Goal: Information Seeking & Learning: Learn about a topic

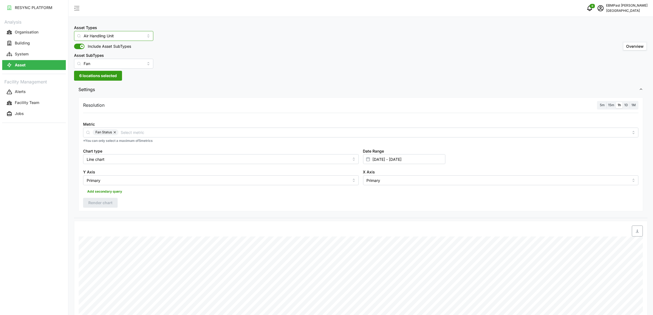
click at [137, 39] on input "Air Handling Unit" at bounding box center [113, 36] width 79 height 10
click at [176, 56] on div "Asset Types Air Handling Unit Include Asset SubTypes Asset SubTypes Fan Overview" at bounding box center [360, 46] width 573 height 44
click at [140, 39] on input "Air Handling Unit" at bounding box center [113, 36] width 79 height 10
click at [173, 75] on div "Asset Types Air Handling Unit Include Asset SubTypes Asset SubTypes Fan Overvie…" at bounding box center [361, 253] width 584 height 507
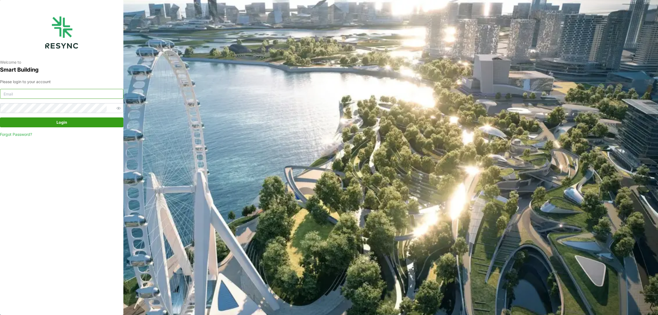
drag, startPoint x: 60, startPoint y: 91, endPoint x: 66, endPoint y: 99, distance: 10.2
click at [60, 91] on input at bounding box center [61, 94] width 123 height 10
type input "tenghan.soo@sg.ebmpapst.com"
click at [25, 120] on span "Login" at bounding box center [61, 122] width 113 height 9
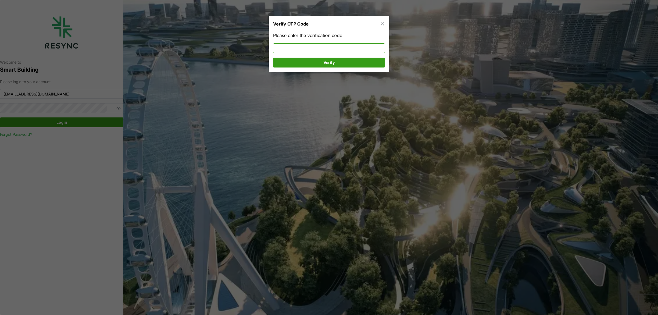
drag, startPoint x: 350, startPoint y: 44, endPoint x: 348, endPoint y: 48, distance: 3.9
click at [348, 48] on input at bounding box center [329, 48] width 112 height 10
click at [356, 47] on input at bounding box center [329, 48] width 112 height 10
type input "878975"
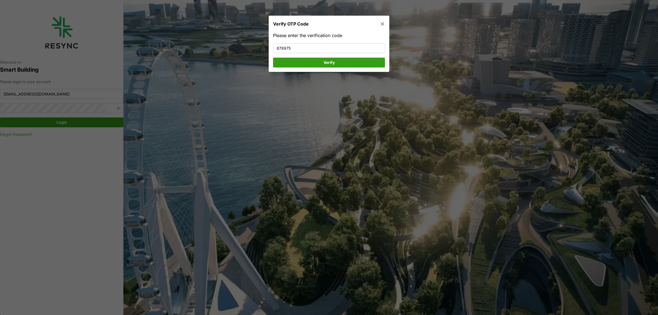
click at [347, 62] on span "Verify" at bounding box center [328, 62] width 101 height 9
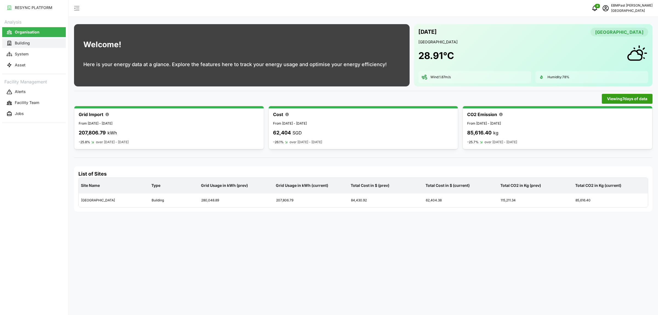
click at [36, 44] on button "Building" at bounding box center [34, 43] width 64 height 10
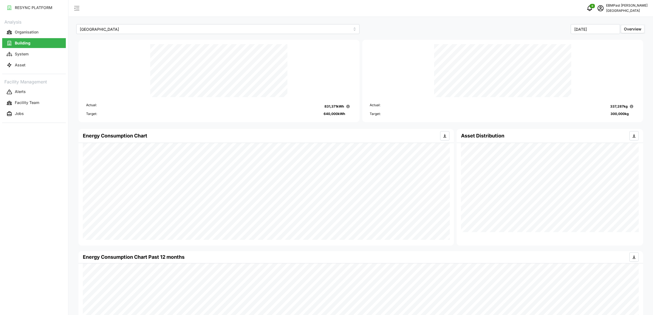
click at [460, 231] on div "Energy Consumption Chart Asset Distribution" at bounding box center [360, 187] width 567 height 119
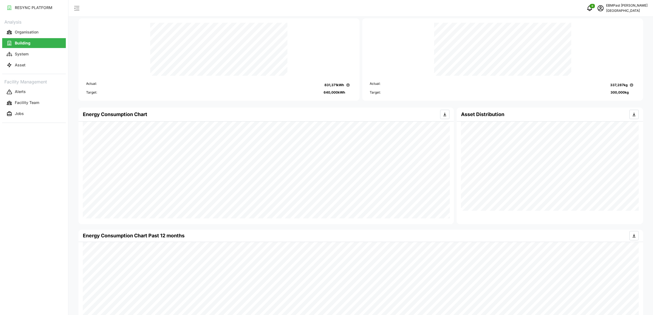
scroll to position [40, 0]
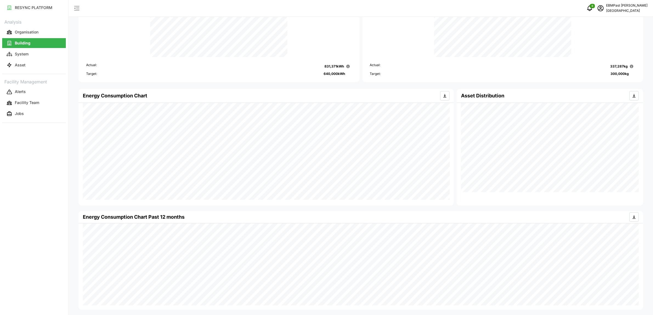
click at [504, 202] on div "Asset Distribution" at bounding box center [550, 147] width 186 height 117
click at [446, 96] on icon "button" at bounding box center [445, 96] width 4 height 4
click at [479, 194] on div "Energy Consumption Chart Asset Distribution" at bounding box center [360, 146] width 567 height 119
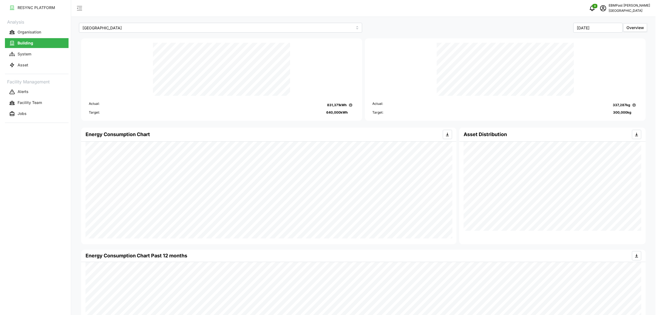
scroll to position [0, 0]
click at [39, 56] on button "System" at bounding box center [34, 54] width 64 height 10
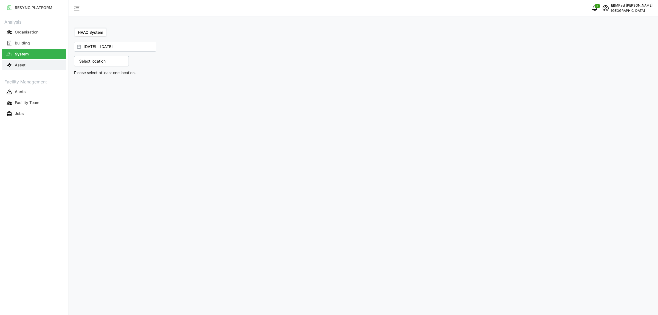
click at [36, 69] on button "Asset" at bounding box center [34, 65] width 64 height 10
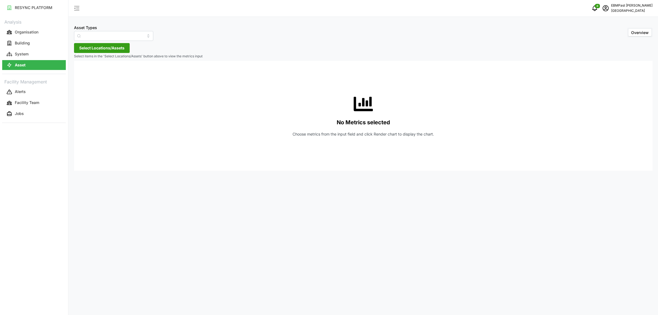
type input "Air Handling Unit"
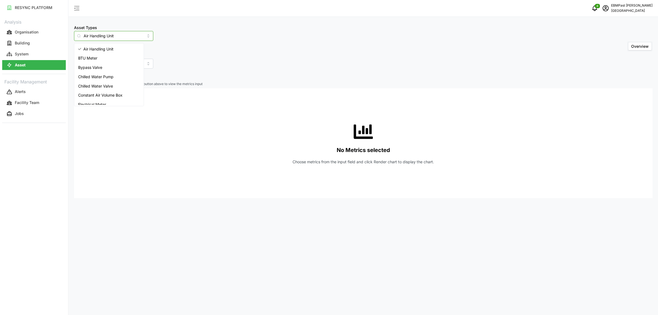
click at [139, 35] on input "Air Handling Unit" at bounding box center [113, 36] width 79 height 10
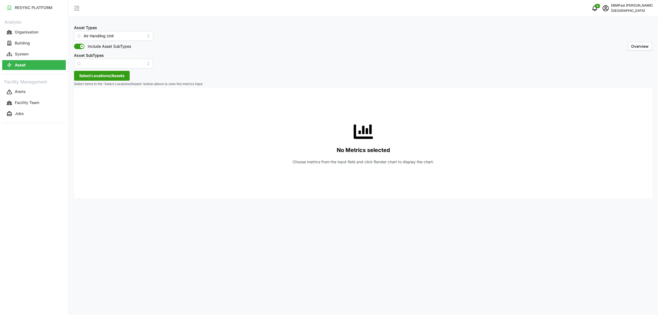
click at [188, 52] on div "Asset Types Air Handling Unit Include Asset SubTypes Asset SubTypes Overview" at bounding box center [363, 46] width 579 height 44
click at [138, 64] on input "Asset SubTypes" at bounding box center [113, 64] width 79 height 10
click at [191, 55] on div "Asset Types Air Handling Unit Include Asset SubTypes Asset SubTypes Overview" at bounding box center [363, 46] width 579 height 44
click at [78, 45] on span at bounding box center [77, 46] width 7 height 5
click at [74, 44] on input "Include Asset SubTypes" at bounding box center [74, 44] width 0 height 0
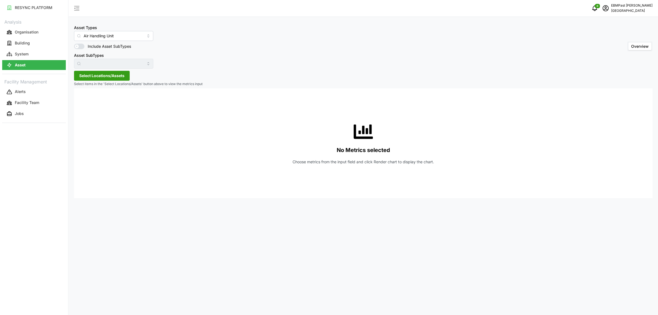
click at [114, 75] on span "Select Locations/Assets" at bounding box center [101, 75] width 45 height 9
click at [81, 100] on icon at bounding box center [81, 100] width 4 height 4
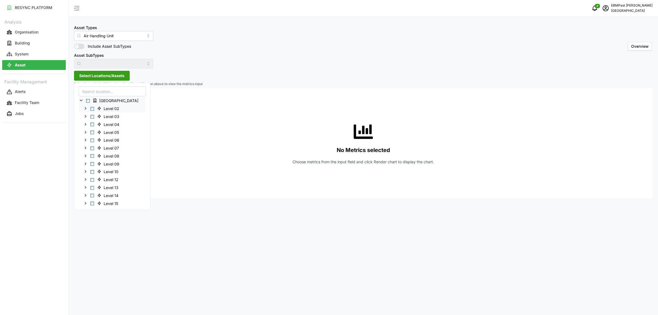
click at [92, 109] on span "Select Level 02" at bounding box center [93, 109] width 4 height 4
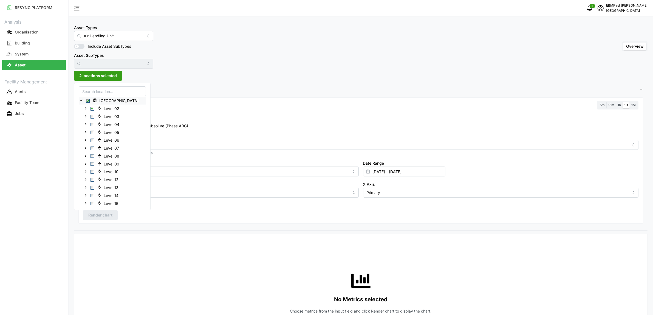
click at [213, 82] on div "Asset Types Air Handling Unit Include Asset SubTypes Asset SubTypes Overview 2 …" at bounding box center [361, 309] width 584 height 618
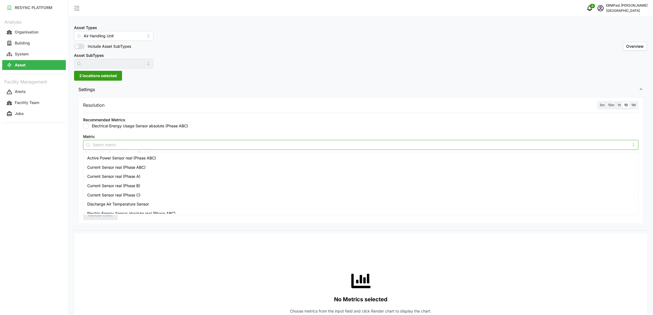
click at [162, 146] on input "Metric" at bounding box center [361, 145] width 536 height 6
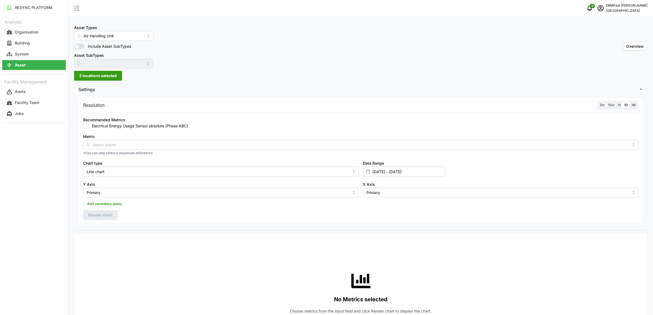
click at [170, 127] on label "Electrical Energy Usage Sensor absolute (Phase ABC)" at bounding box center [139, 125] width 100 height 5
click at [89, 127] on input "Electrical Energy Usage Sensor absolute (Phase ABC)" at bounding box center [85, 125] width 5 height 5
checkbox input "true"
click at [391, 174] on input "[DATE] - [DATE]" at bounding box center [404, 171] width 82 height 10
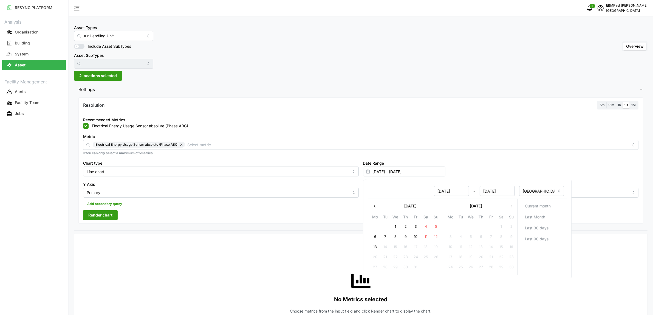
drag, startPoint x: 374, startPoint y: 207, endPoint x: 397, endPoint y: 209, distance: 23.4
click at [375, 207] on icon "button" at bounding box center [375, 206] width 4 height 4
drag, startPoint x: 453, startPoint y: 225, endPoint x: 453, endPoint y: 230, distance: 5.5
click at [453, 225] on button "1" at bounding box center [450, 227] width 10 height 10
type input "01 Sep 2025 - 03 Oct 2025"
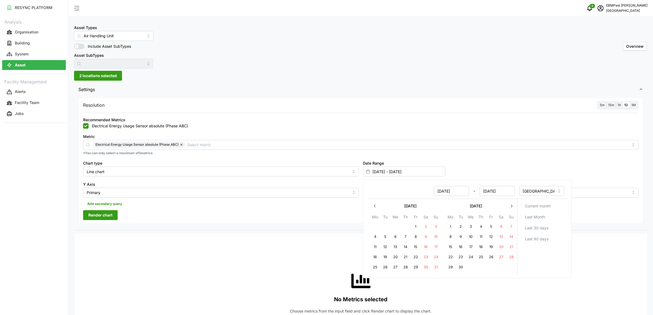
type input "01 Sep 2025"
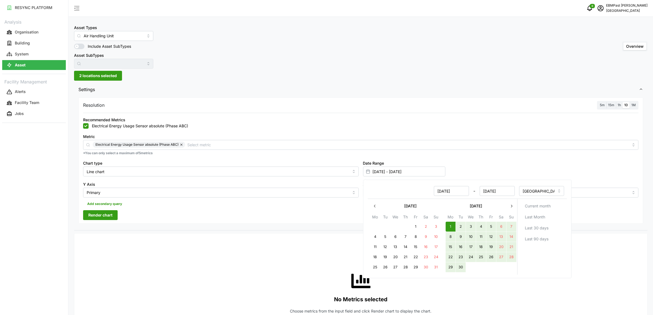
click at [463, 265] on button "30" at bounding box center [461, 267] width 10 height 10
type input "01 Sep 2025 - 30 Sep 2025"
type input "30 Sep 2025"
click at [587, 147] on input "Metric" at bounding box center [408, 145] width 442 height 6
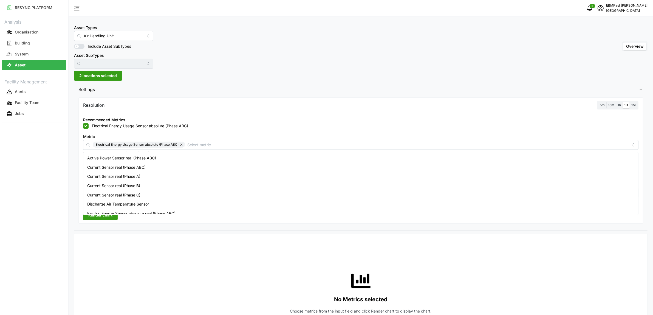
click at [549, 129] on div "Recommended Metrics Electrical Energy Usage Sensor absolute (Phase ABC)" at bounding box center [361, 122] width 560 height 17
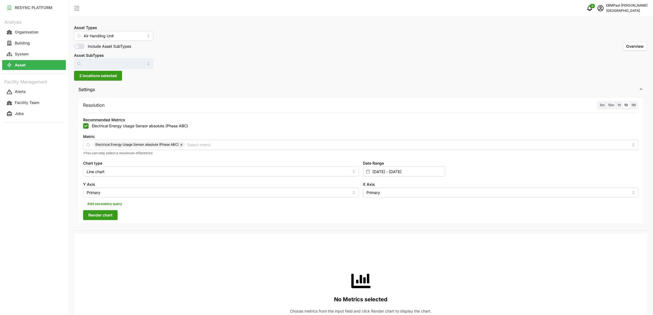
click at [112, 216] on span "Render chart" at bounding box center [100, 214] width 24 height 9
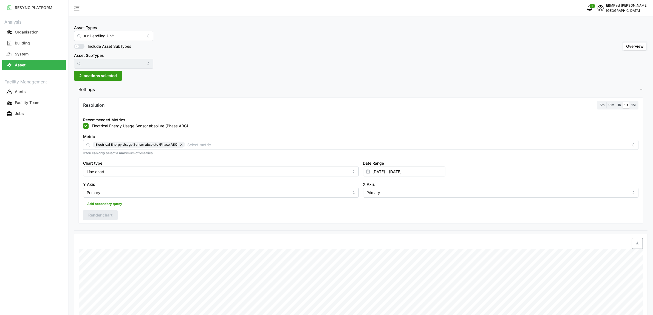
click at [113, 75] on span "2 locations selected" at bounding box center [98, 75] width 38 height 9
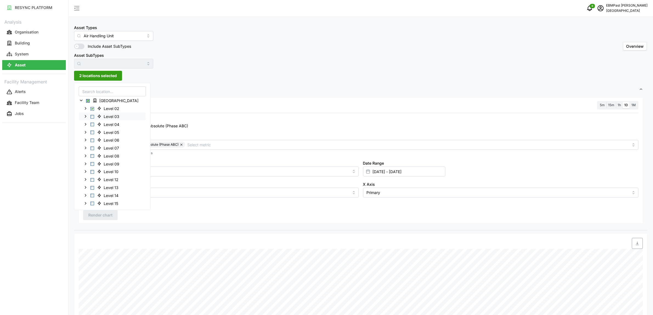
click at [91, 117] on span "Select Level 03" at bounding box center [93, 117] width 4 height 4
drag, startPoint x: 111, startPoint y: 214, endPoint x: 115, endPoint y: 216, distance: 4.4
click at [111, 215] on span "Render chart" at bounding box center [100, 214] width 24 height 9
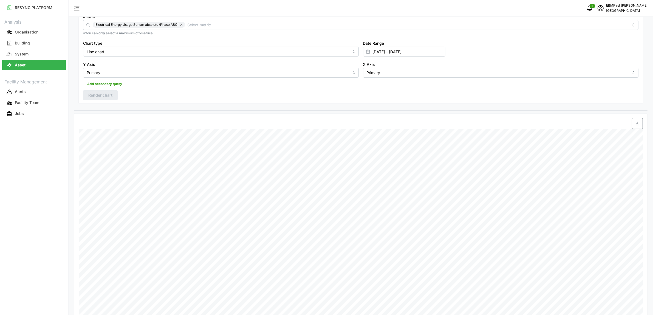
scroll to position [33, 0]
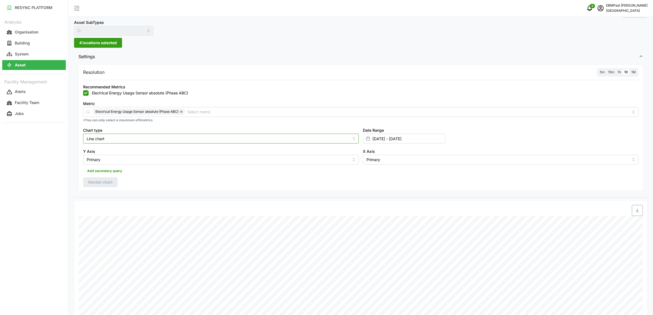
click at [165, 137] on input "Line chart" at bounding box center [221, 139] width 276 height 10
click at [163, 163] on div "Bar chart" at bounding box center [220, 160] width 273 height 9
type input "Bar chart"
click at [107, 181] on span "Render chart" at bounding box center [100, 181] width 24 height 9
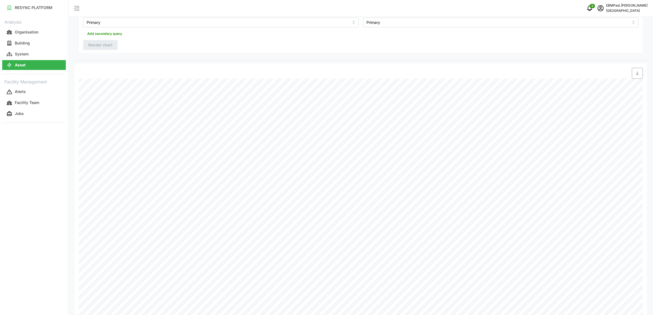
scroll to position [0, 0]
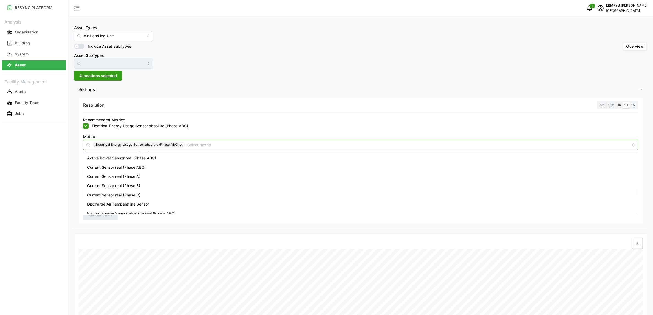
click at [269, 146] on input "Metric" at bounding box center [408, 145] width 442 height 6
click at [290, 117] on div "Recommended Metrics Electrical Energy Usage Sensor absolute (Phase ABC)" at bounding box center [360, 122] width 555 height 12
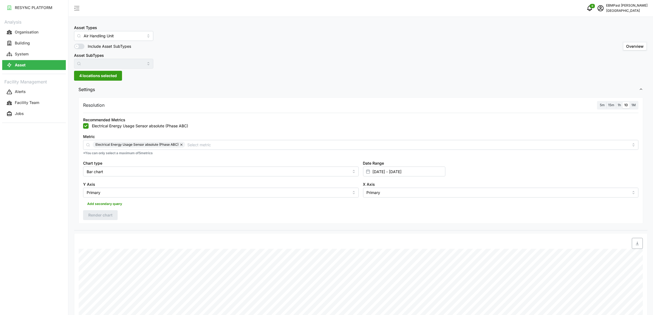
click at [636, 105] on label "1M" at bounding box center [634, 105] width 8 height 6
click at [630, 102] on input "1M" at bounding box center [630, 102] width 0 height 0
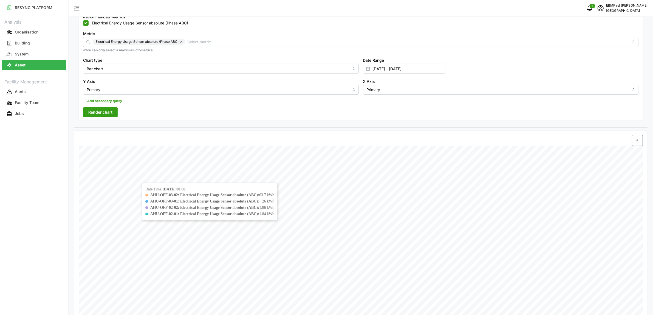
click at [102, 112] on span "Render chart" at bounding box center [100, 112] width 24 height 9
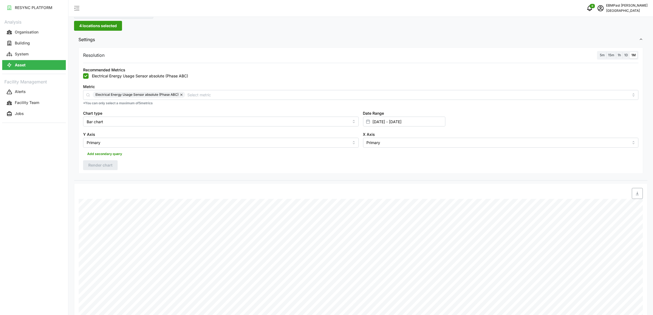
scroll to position [0, 0]
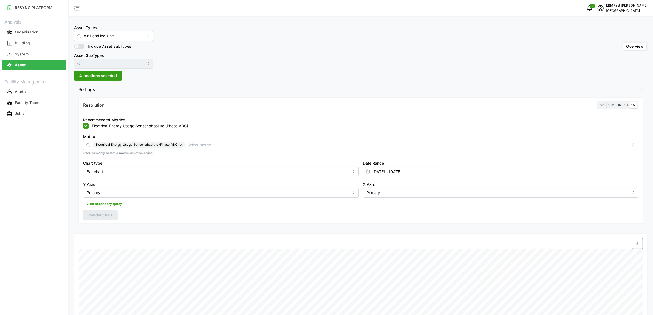
click at [627, 104] on span "1D" at bounding box center [626, 105] width 4 height 4
click at [623, 102] on input "1D" at bounding box center [623, 102] width 0 height 0
click at [113, 213] on button "Render chart" at bounding box center [100, 215] width 35 height 10
click at [37, 27] on button "Organisation" at bounding box center [34, 32] width 64 height 10
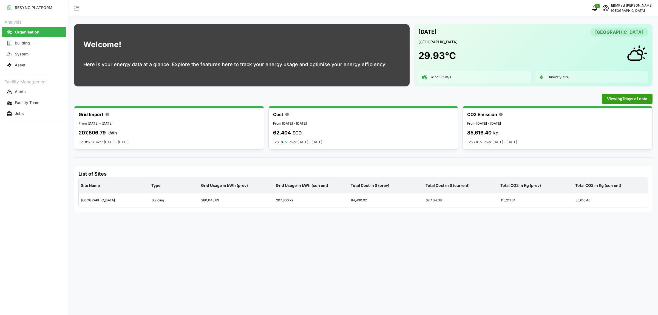
click at [379, 130] on div "62,404 SGD" at bounding box center [363, 133] width 181 height 8
click at [623, 100] on span "Viewing 7 days of data" at bounding box center [627, 98] width 40 height 9
click at [609, 98] on span "Viewing 7 days of data" at bounding box center [627, 98] width 40 height 9
click at [608, 99] on span "Viewing 7 days of data" at bounding box center [627, 98] width 40 height 9
click at [576, 110] on input "7 Days" at bounding box center [565, 109] width 73 height 10
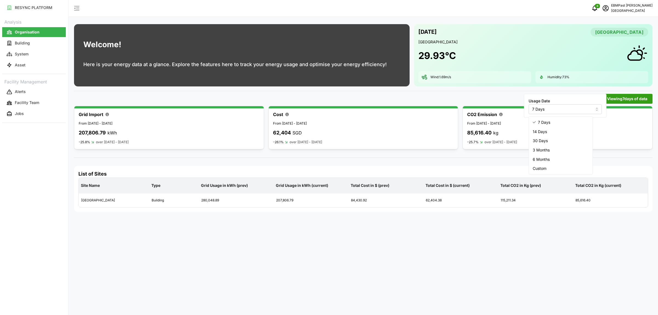
click at [568, 141] on div "30 Days" at bounding box center [560, 140] width 61 height 9
type input "30 Days"
click at [40, 46] on button "Building" at bounding box center [34, 43] width 64 height 10
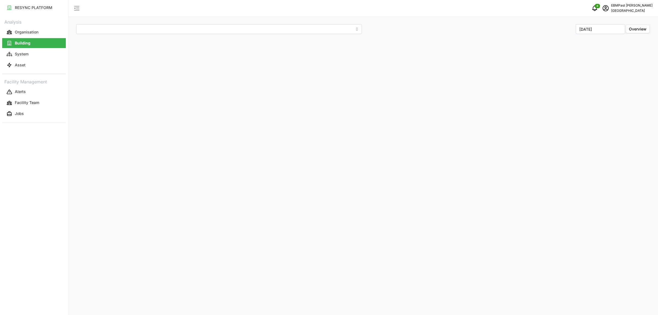
type input "Office Tower"
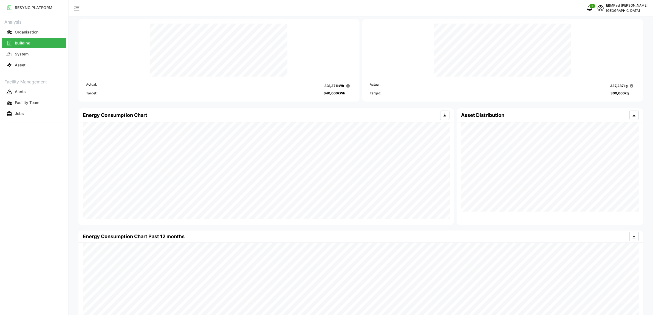
scroll to position [40, 0]
